Goal: Task Accomplishment & Management: Complete application form

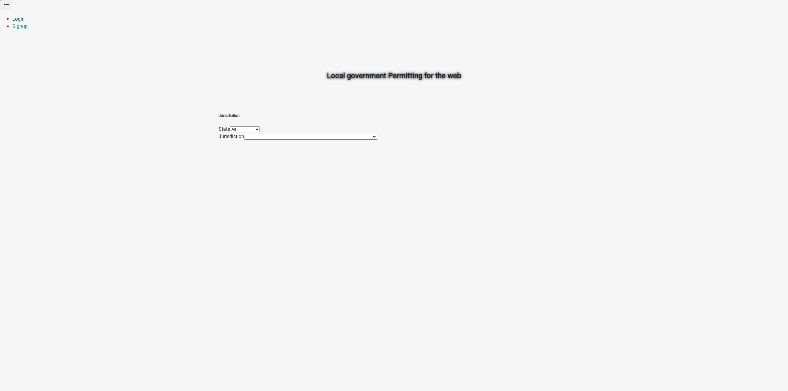
click at [25, 16] on link "Login" at bounding box center [18, 19] width 12 height 6
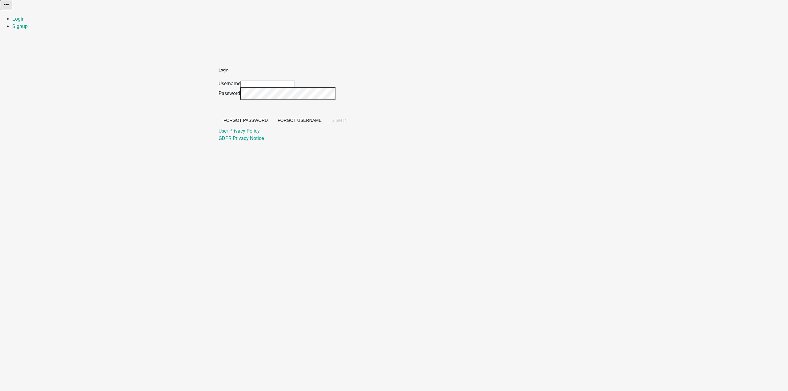
click at [219, 80] on div at bounding box center [219, 80] width 0 height 0
type input "[EMAIL_ADDRESS][DOMAIN_NAME]"
click at [348, 123] on span "SIGN IN" at bounding box center [340, 120] width 16 height 5
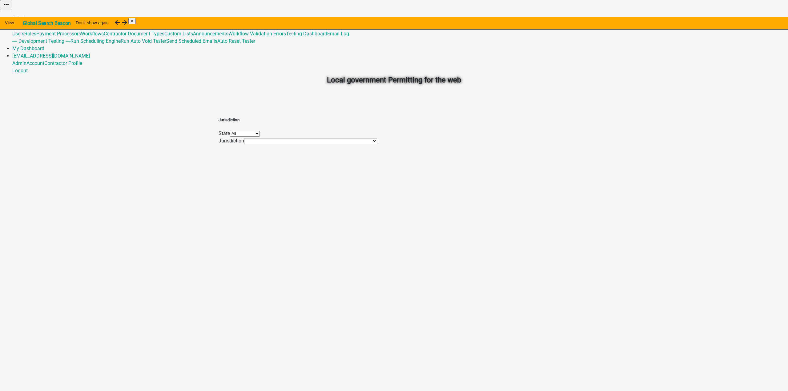
click at [26, 16] on link "Admin" at bounding box center [19, 19] width 14 height 6
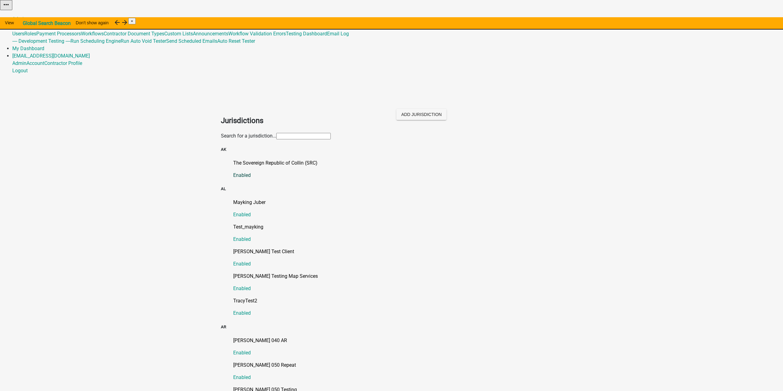
click at [263, 159] on p "The Sovereign Republic of Collin (SRC)" at bounding box center [397, 162] width 329 height 7
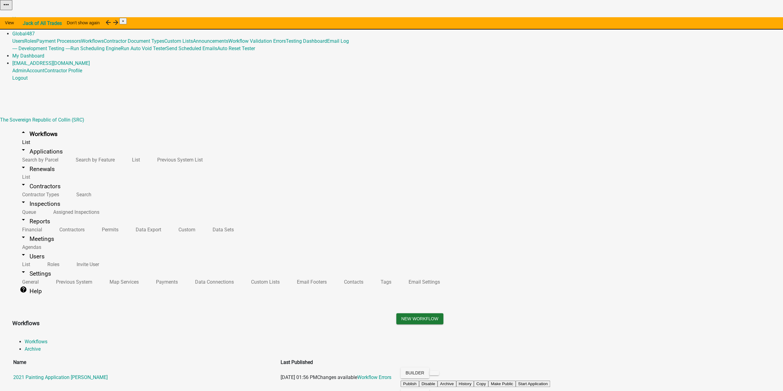
click at [579, 313] on div "New Workflow" at bounding box center [584, 323] width 384 height 20
click at [749, 19] on button "Start Application" at bounding box center [766, 15] width 34 height 6
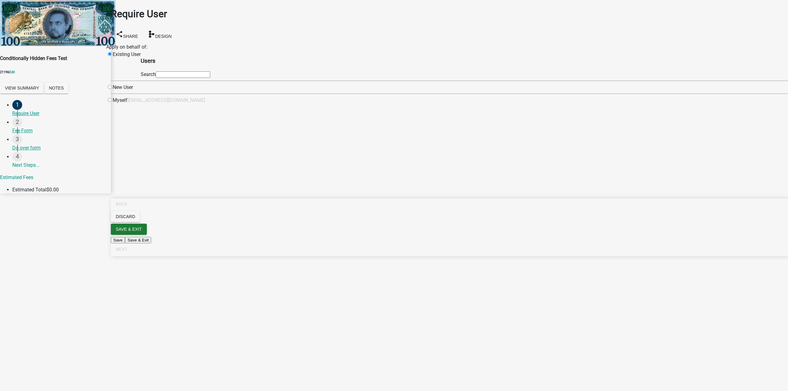
click at [112, 102] on input "radio" at bounding box center [110, 100] width 4 height 4
radio input "true"
radio input "false"
click at [482, 311] on main "Require User share Share schema Design Apply on behalf of: Existing User [EMAIL…" at bounding box center [449, 186] width 677 height 373
click at [127, 252] on span "Next" at bounding box center [121, 249] width 11 height 5
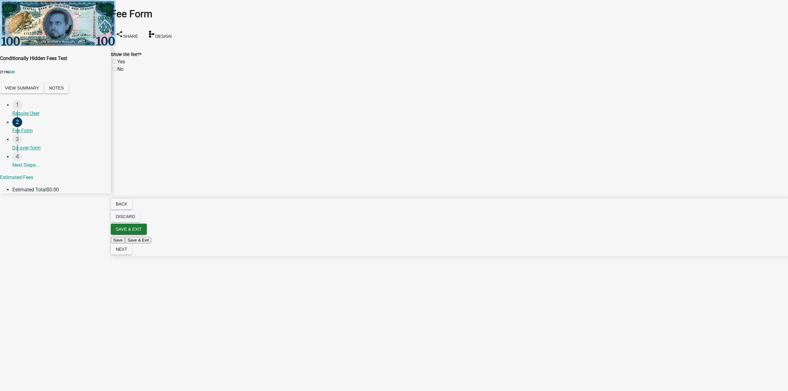
click at [329, 27] on div "Fee Form share Share schema Design Show the fee? * Yes No Fee * $ 10.00" at bounding box center [449, 36] width 686 height 73
click at [327, 24] on div "Fee Form share Share schema Design" at bounding box center [449, 24] width 677 height 37
click at [270, 32] on div "Fee Form share Share schema Design Show the fee? * Yes No Fee * $ 10.00" at bounding box center [449, 36] width 686 height 73
click at [259, 30] on div "Fee Form share Share schema Design Show the fee? * Yes No Fee * $ 10.00" at bounding box center [449, 36] width 686 height 73
click at [129, 34] on div "Fee Form share Share schema Design Show the fee? * Yes No Fee * $ 10.00" at bounding box center [449, 36] width 686 height 73
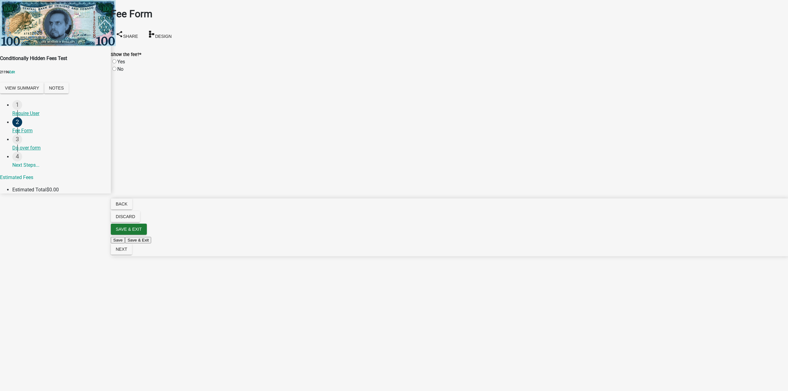
click at [121, 59] on label "Yes" at bounding box center [121, 62] width 8 height 6
click at [116, 59] on input "Yes" at bounding box center [114, 61] width 4 height 4
radio input "true"
drag, startPoint x: 121, startPoint y: 61, endPoint x: 140, endPoint y: 41, distance: 27.9
click at [121, 66] on label "No" at bounding box center [120, 69] width 6 height 6
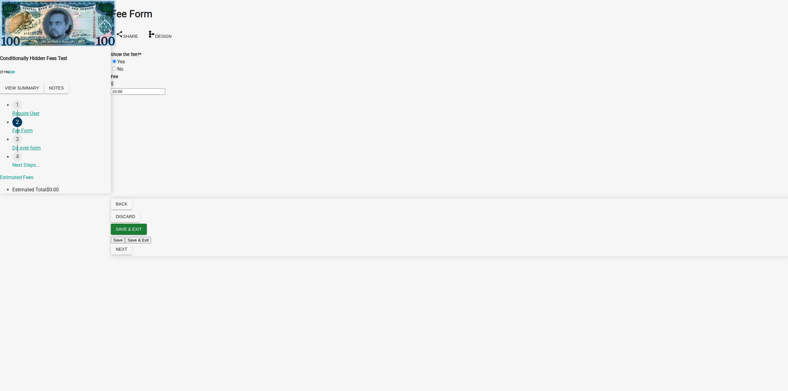
click at [116, 67] on input "No" at bounding box center [114, 69] width 4 height 4
radio input "true"
click at [142, 32] on div "Fee Form share Share schema Design Show the fee? * Yes No Fee $ 10.00" at bounding box center [449, 36] width 686 height 73
click at [120, 59] on label "Yes" at bounding box center [121, 62] width 8 height 6
click at [116, 59] on input "Yes" at bounding box center [114, 61] width 4 height 4
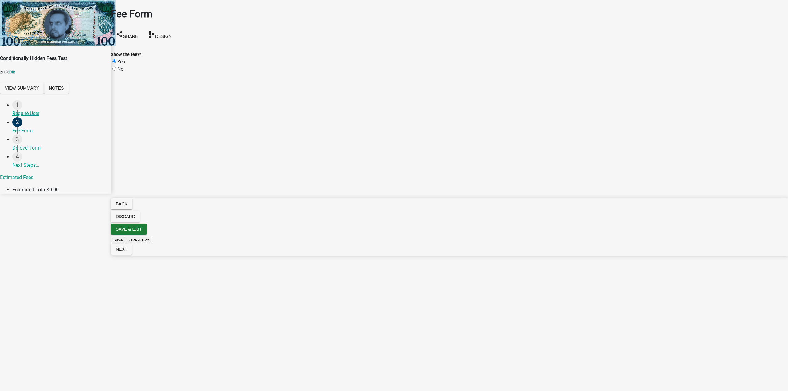
radio input "true"
click at [121, 66] on label "No" at bounding box center [120, 69] width 6 height 6
click at [116, 67] on input "No" at bounding box center [114, 69] width 4 height 4
radio input "true"
click at [142, 28] on div "Fee Form share Share schema Design Show the fee? * Yes No Fee $ 10.00" at bounding box center [449, 36] width 686 height 73
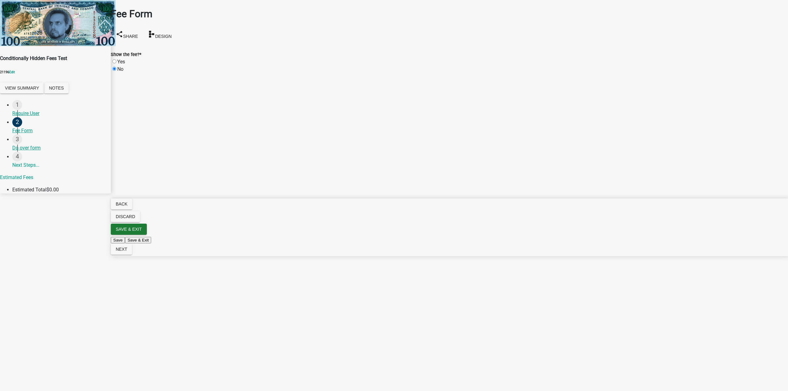
click at [142, 28] on div "Fee Form share Share schema Design Show the fee? * Yes No Fee $ 10.00" at bounding box center [449, 36] width 686 height 73
click at [167, 32] on div "Fee Form share Share schema Design Show the fee? * Yes No Fee $ 10.00" at bounding box center [449, 36] width 686 height 73
